Goal: Task Accomplishment & Management: Manage account settings

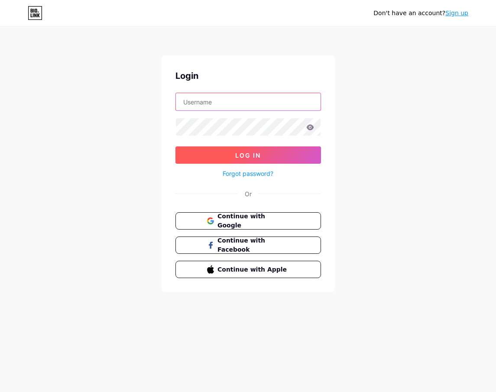
type input "[PERSON_NAME][EMAIL_ADDRESS][DOMAIN_NAME]"
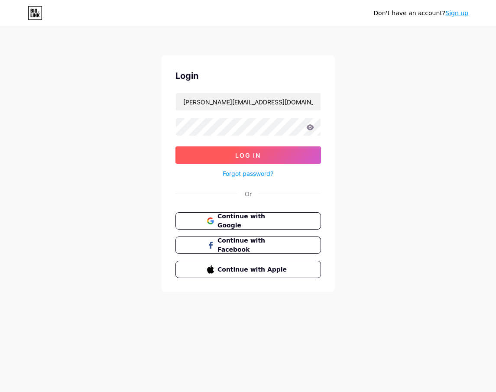
click at [262, 150] on button "Log In" at bounding box center [249, 155] width 146 height 17
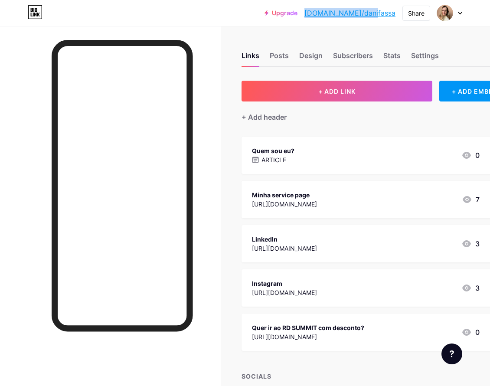
drag, startPoint x: 397, startPoint y: 16, endPoint x: 336, endPoint y: 20, distance: 60.3
click at [336, 20] on div "Upgrade [DOMAIN_NAME]/danifa... [DOMAIN_NAME]/[PERSON_NAME] Switch accounts [PE…" at bounding box center [363, 13] width 198 height 16
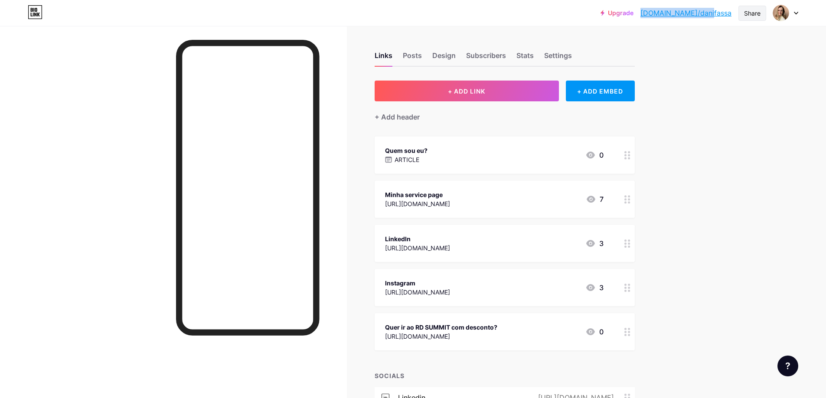
click at [496, 15] on div "Share" at bounding box center [752, 13] width 16 height 9
click at [496, 59] on div "Get my QR code" at bounding box center [701, 65] width 129 height 21
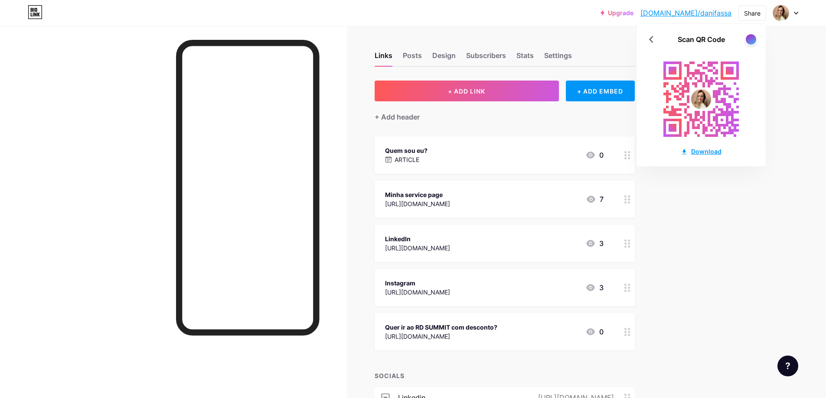
click at [496, 152] on div "Download" at bounding box center [701, 151] width 41 height 9
click at [496, 36] on div at bounding box center [751, 39] width 12 height 12
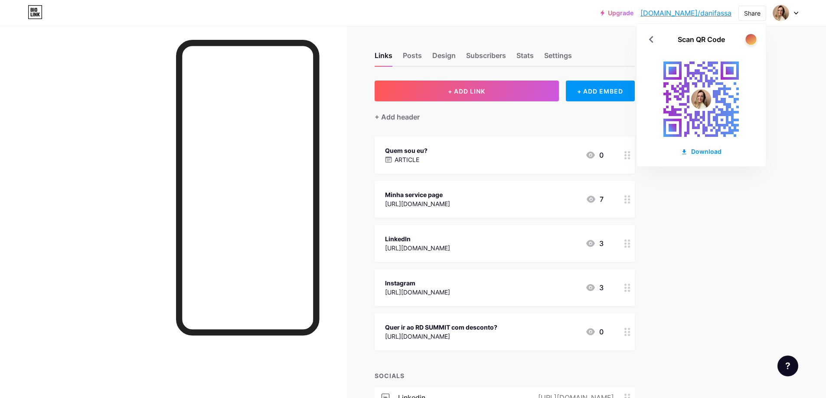
click at [496, 36] on div at bounding box center [750, 39] width 11 height 11
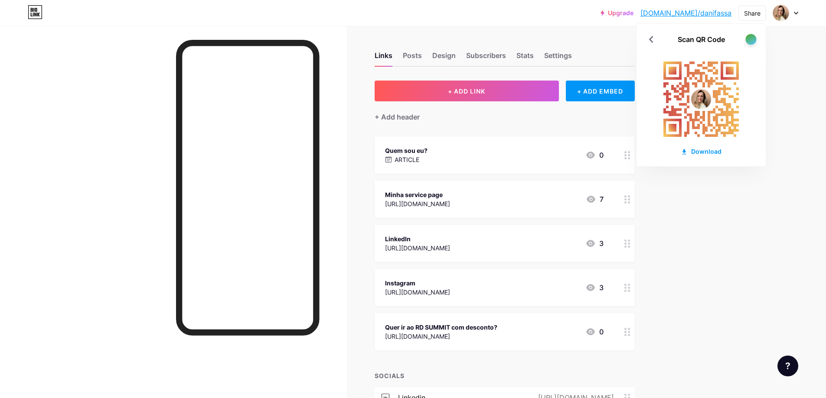
click at [496, 38] on div at bounding box center [750, 39] width 11 height 11
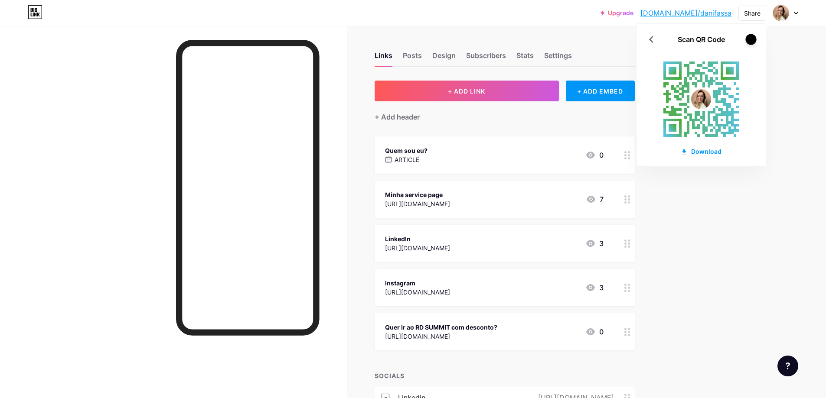
click at [496, 38] on div at bounding box center [750, 39] width 11 height 11
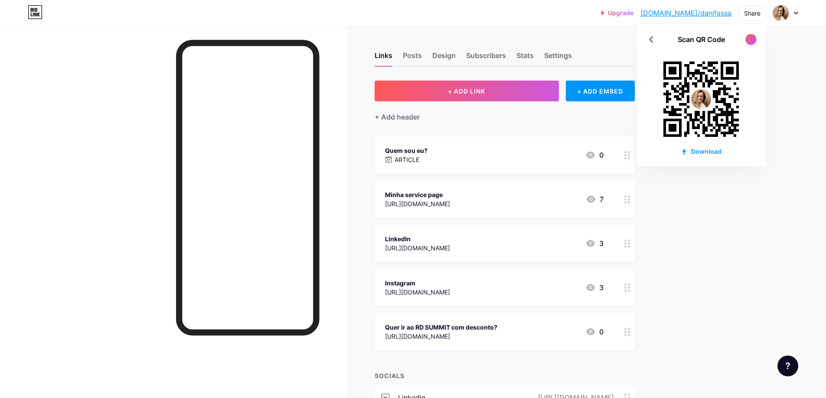
click at [496, 38] on div at bounding box center [750, 39] width 11 height 11
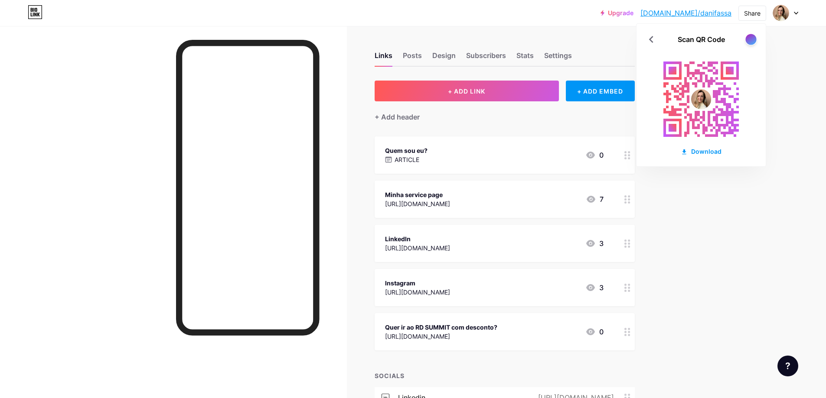
click at [496, 38] on div at bounding box center [750, 39] width 11 height 11
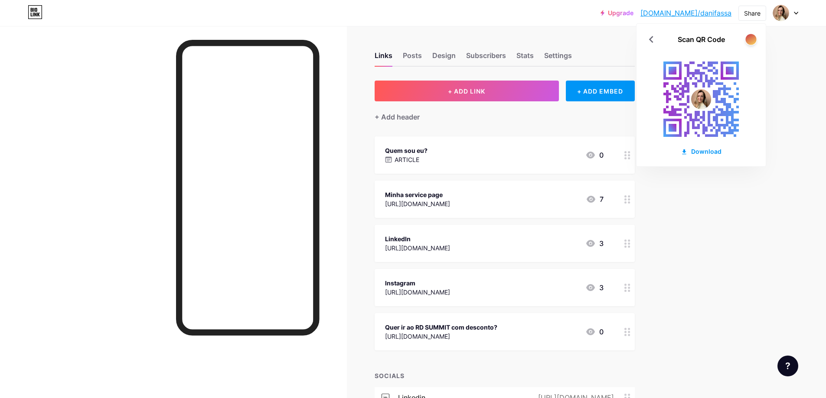
click at [496, 38] on div at bounding box center [750, 39] width 11 height 11
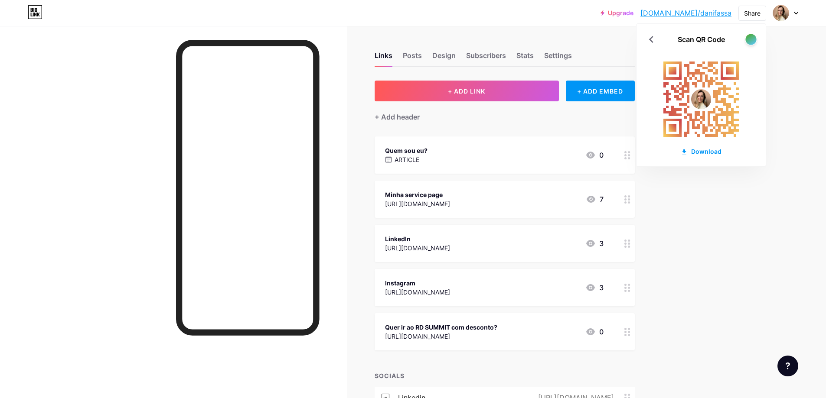
click at [496, 38] on div at bounding box center [750, 39] width 11 height 11
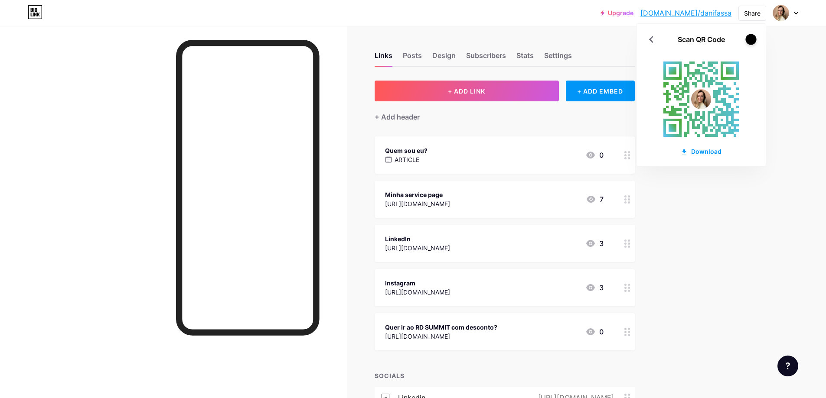
click at [496, 39] on div at bounding box center [750, 39] width 11 height 11
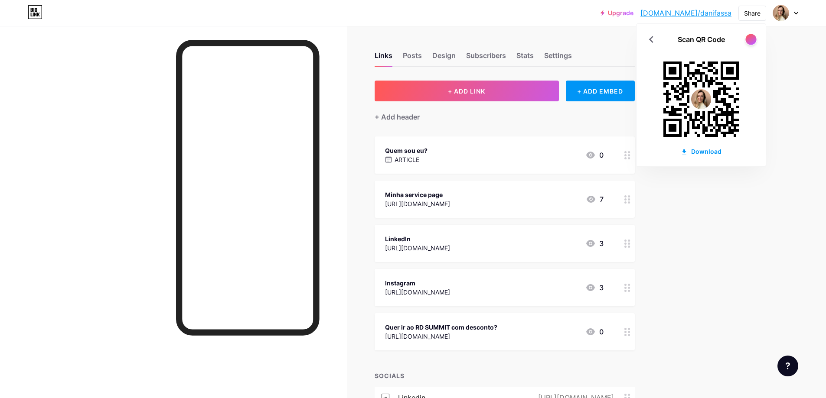
click at [496, 39] on div at bounding box center [750, 39] width 11 height 11
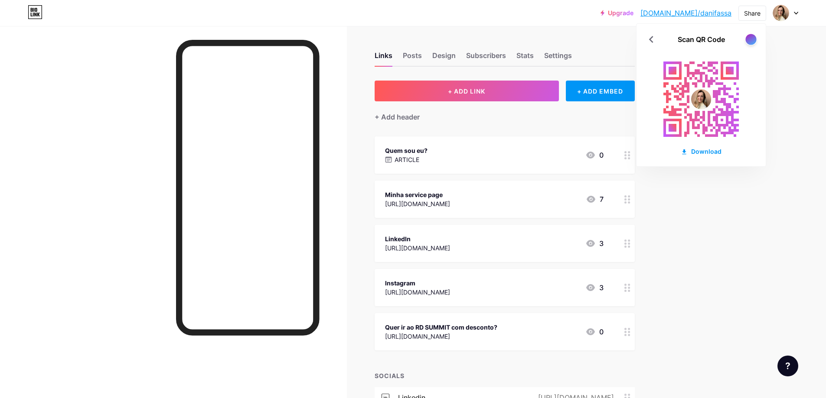
click at [496, 39] on div at bounding box center [750, 39] width 11 height 11
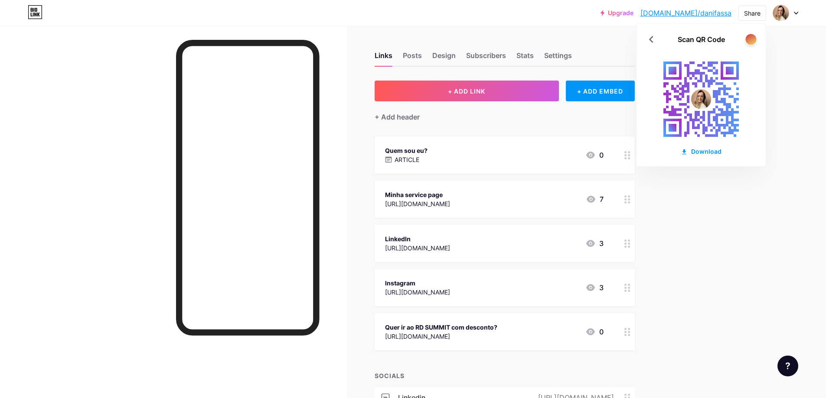
click at [496, 39] on div at bounding box center [750, 39] width 11 height 11
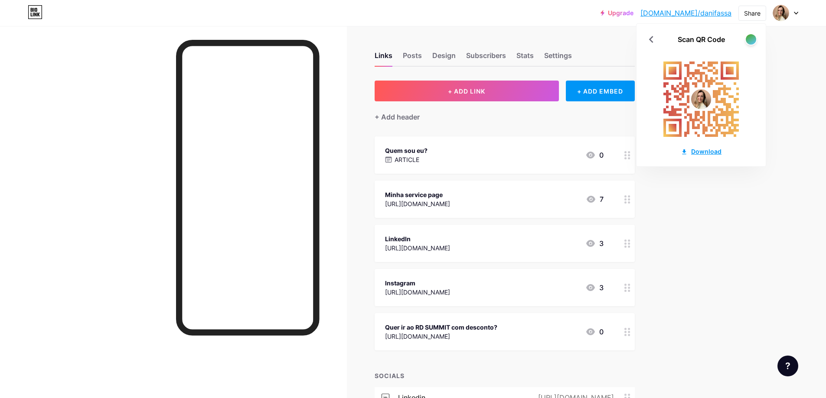
click at [496, 150] on div "Download" at bounding box center [701, 151] width 41 height 9
click at [496, 38] on div at bounding box center [750, 39] width 11 height 11
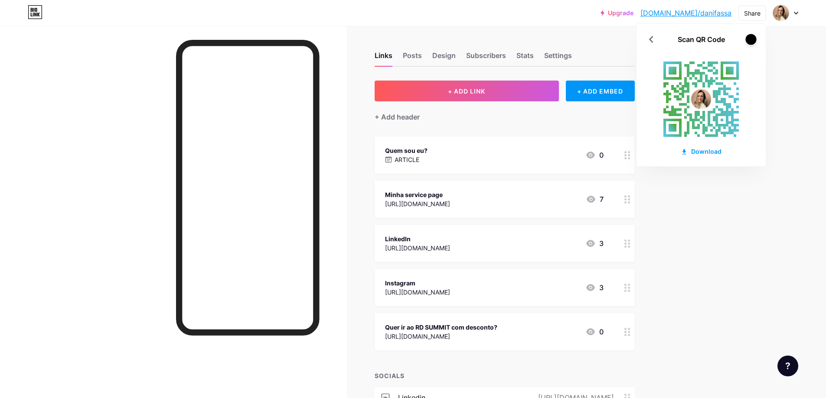
click at [496, 38] on div at bounding box center [750, 39] width 11 height 11
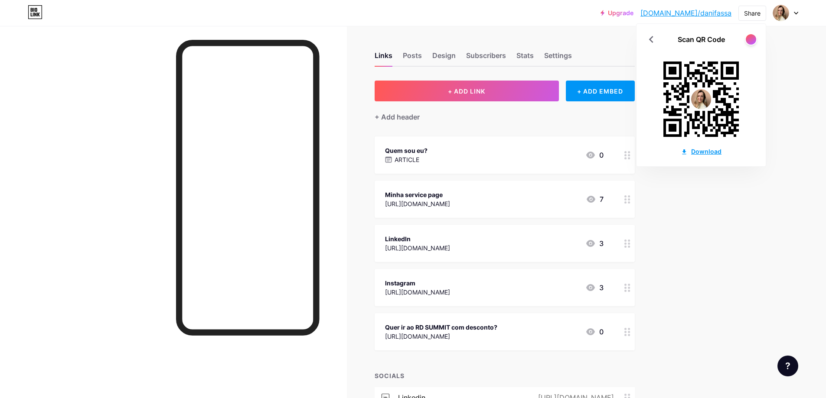
click at [496, 152] on div "Download" at bounding box center [701, 151] width 41 height 9
click at [496, 16] on div at bounding box center [785, 13] width 25 height 16
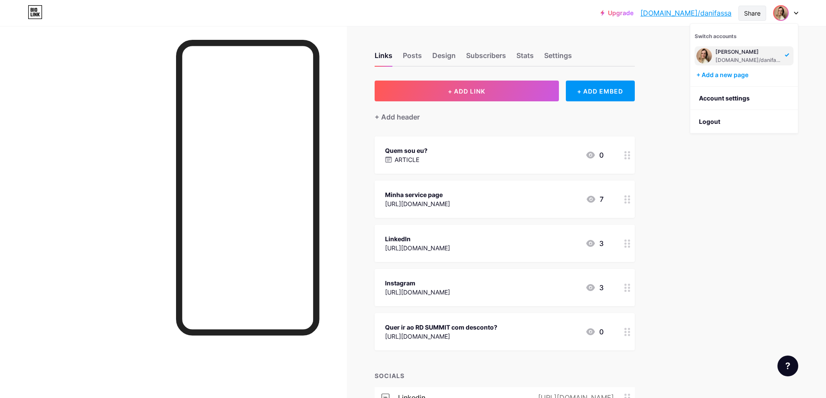
click at [496, 14] on div "Share" at bounding box center [752, 13] width 16 height 9
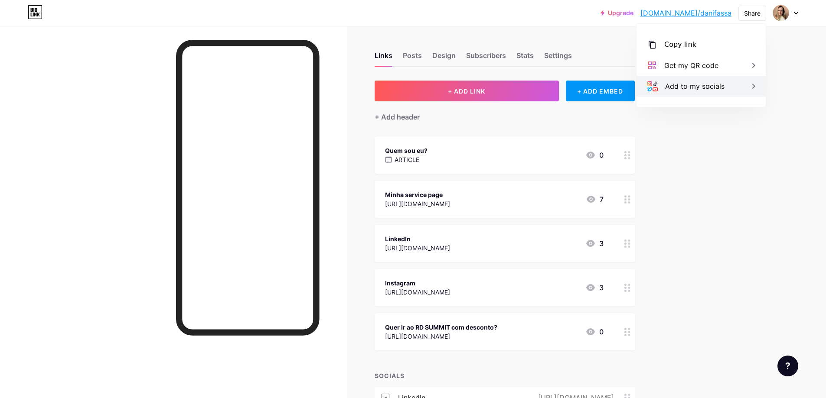
click at [496, 86] on div "Add to my socials" at bounding box center [694, 86] width 59 height 10
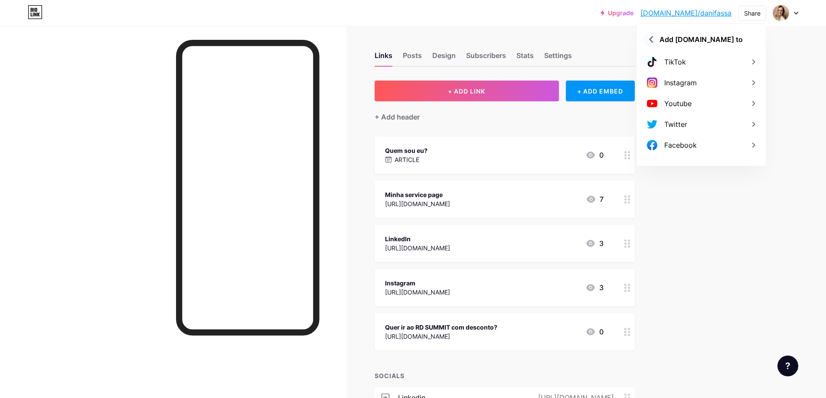
click at [496, 40] on icon at bounding box center [651, 39] width 4 height 7
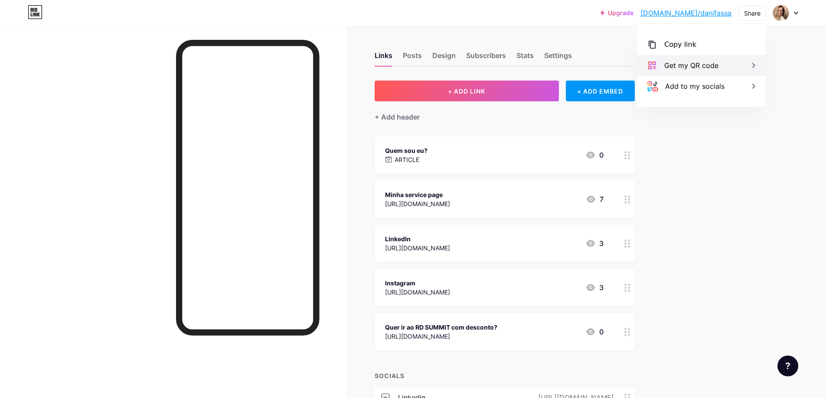
click at [496, 64] on div "Get my QR code" at bounding box center [691, 65] width 54 height 10
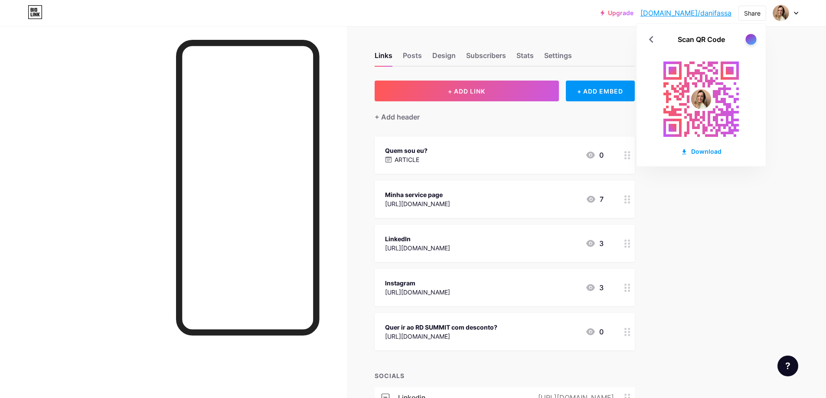
click at [496, 38] on div at bounding box center [750, 39] width 11 height 11
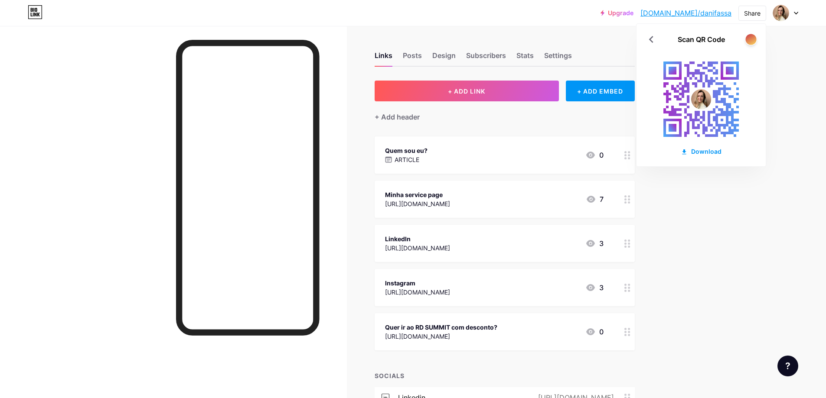
click at [496, 38] on div at bounding box center [750, 39] width 11 height 11
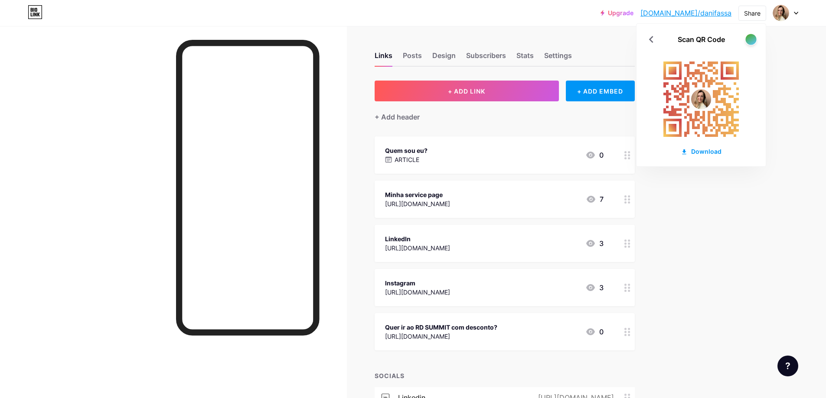
click at [496, 38] on div at bounding box center [750, 39] width 11 height 11
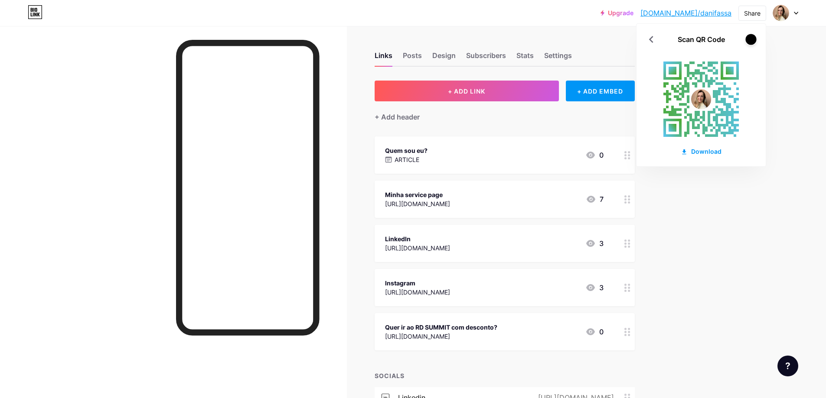
click at [496, 38] on div at bounding box center [750, 39] width 11 height 11
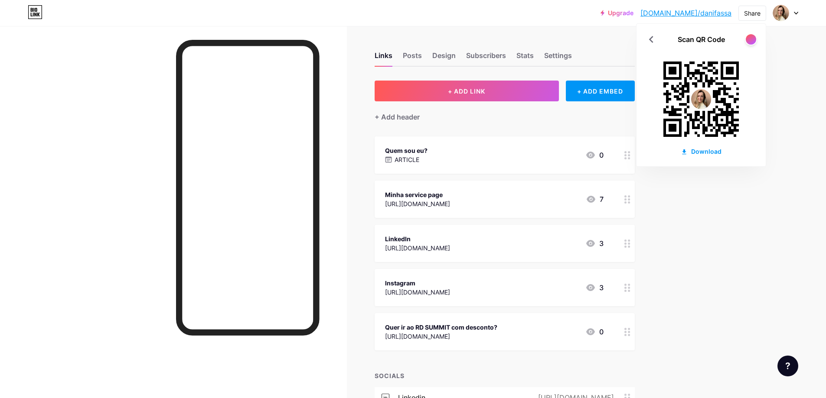
click at [496, 307] on div "Upgrade [DOMAIN_NAME]/danifa... [DOMAIN_NAME]/danifassa Share Scan QR Code Down…" at bounding box center [413, 278] width 826 height 556
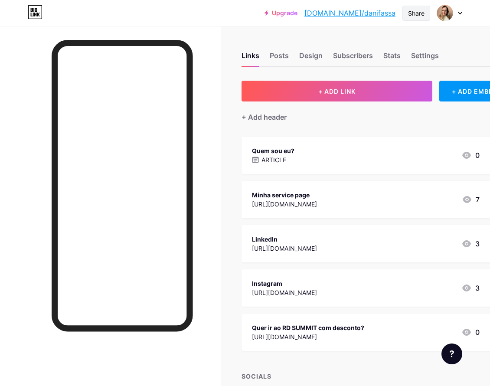
click at [409, 14] on div "Share" at bounding box center [416, 13] width 16 height 9
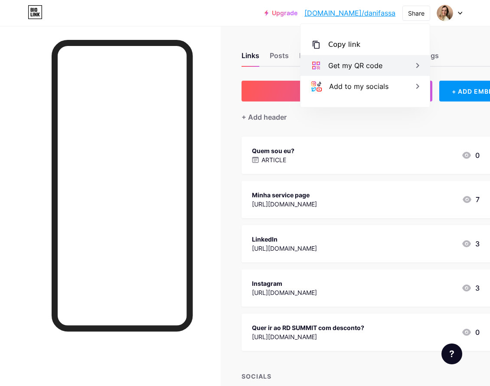
click at [386, 68] on div "Get my QR code" at bounding box center [364, 65] width 129 height 21
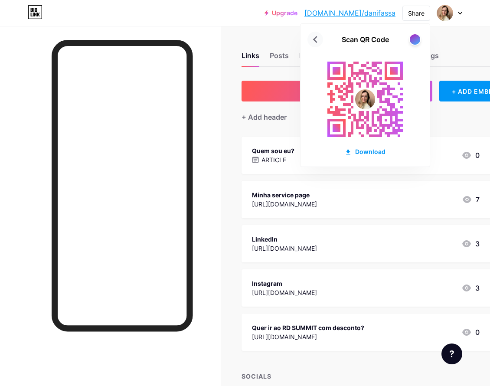
click at [315, 41] on icon at bounding box center [315, 39] width 4 height 7
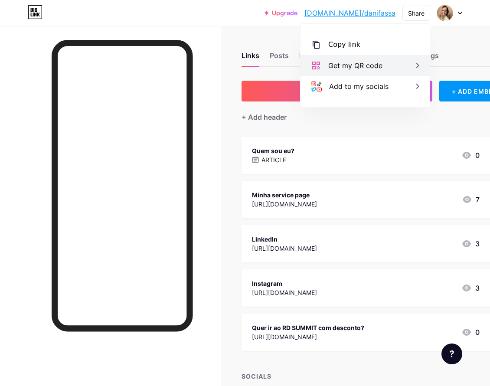
click at [416, 66] on icon at bounding box center [417, 65] width 10 height 10
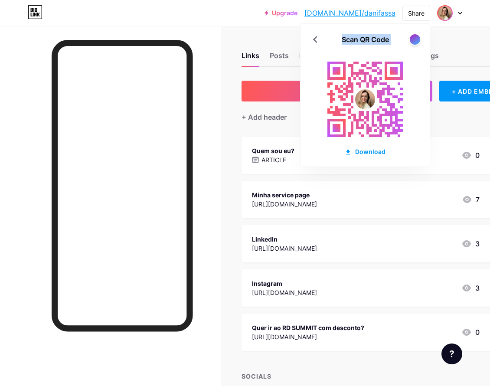
drag, startPoint x: 433, startPoint y: 13, endPoint x: 449, endPoint y: 12, distance: 16.1
click at [448, 12] on div "Upgrade [DOMAIN_NAME]/danifa... [DOMAIN_NAME]/danifassa Share Scan QR Code Down…" at bounding box center [363, 13] width 198 height 16
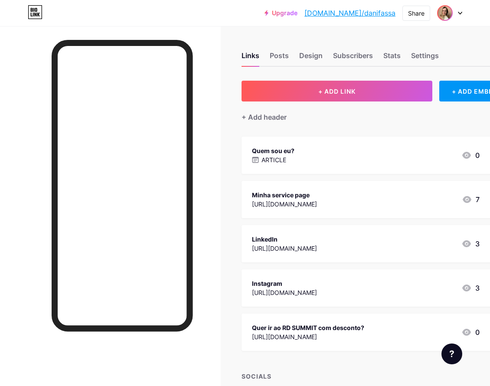
click at [450, 12] on img at bounding box center [445, 13] width 14 height 14
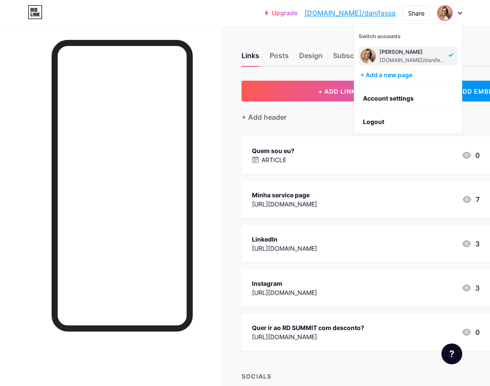
click at [479, 45] on div "Links Posts Design Subscribers Stats Settings" at bounding box center [376, 51] width 269 height 30
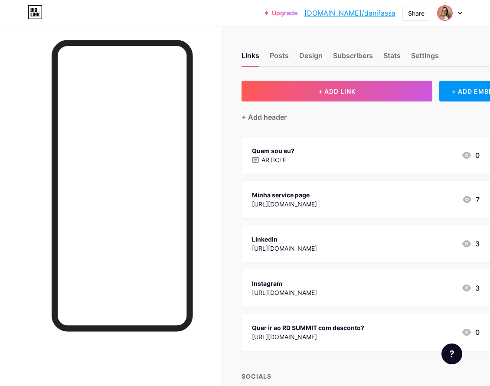
click at [452, 8] on div at bounding box center [449, 13] width 25 height 16
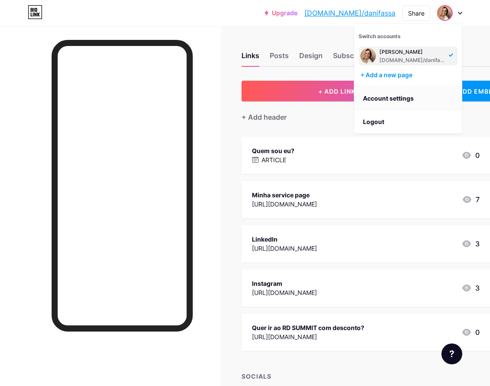
click at [401, 97] on link "Account settings" at bounding box center [408, 98] width 108 height 23
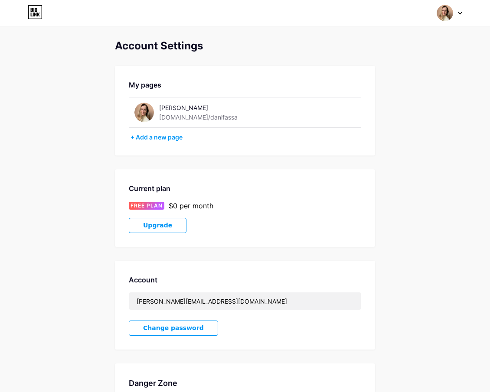
click at [35, 10] on icon at bounding box center [35, 12] width 15 height 14
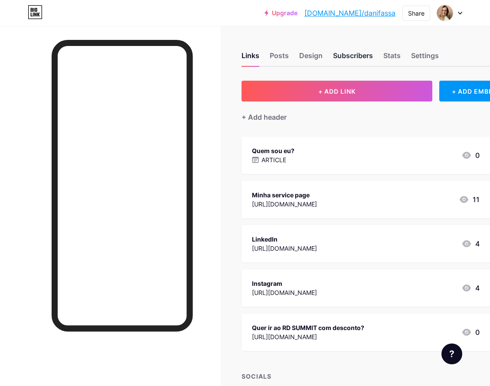
click at [362, 54] on div "Subscribers" at bounding box center [353, 58] width 40 height 16
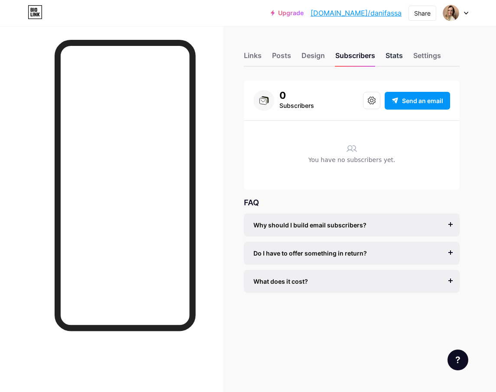
click at [394, 54] on div "Stats" at bounding box center [394, 58] width 17 height 16
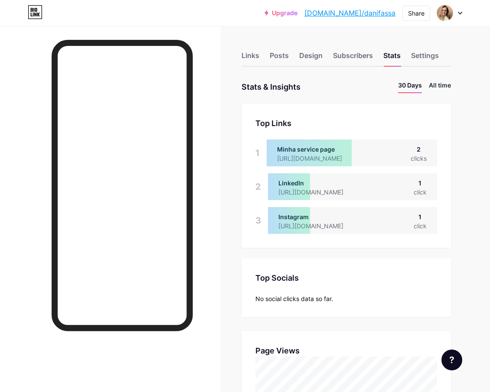
click at [446, 85] on li "All time" at bounding box center [440, 87] width 22 height 13
